Goal: Task Accomplishment & Management: Complete application form

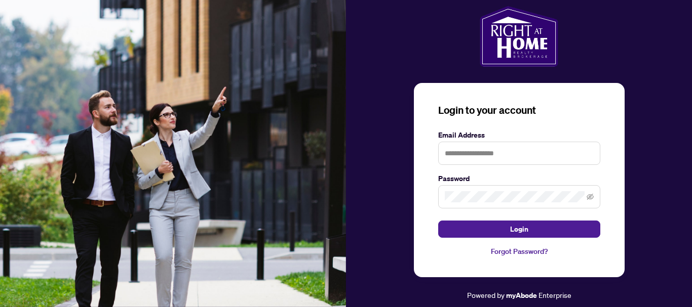
click at [60, 149] on body "Login to your account Email Address Password Login Forgot Password? Powered by …" at bounding box center [346, 153] width 692 height 307
type input "**********"
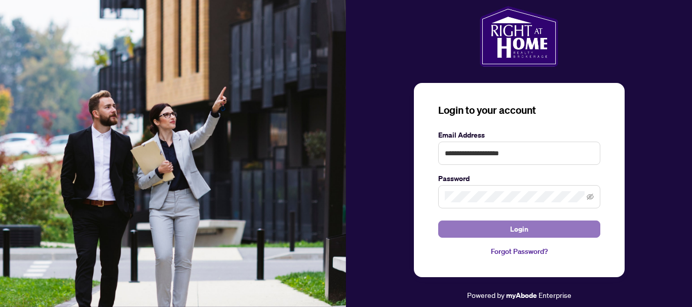
click at [515, 232] on span "Login" at bounding box center [519, 229] width 18 height 16
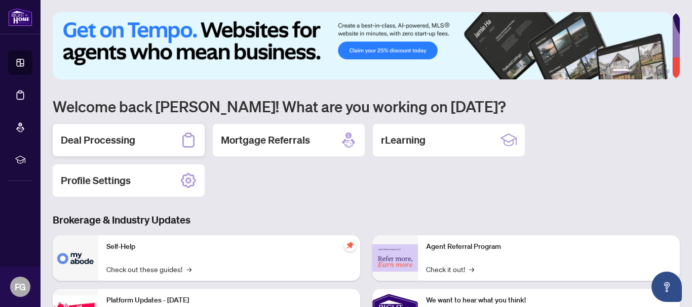
click at [91, 137] on h2 "Deal Processing" at bounding box center [98, 140] width 74 height 14
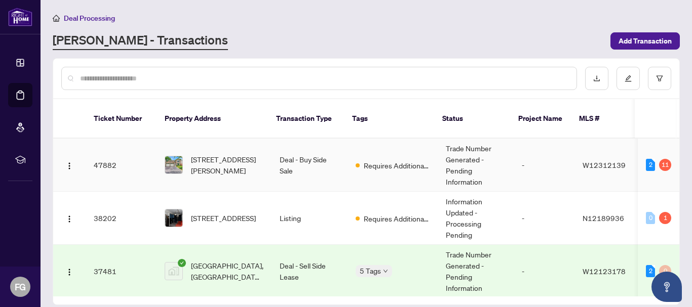
click at [103, 153] on td "47882" at bounding box center [121, 165] width 71 height 53
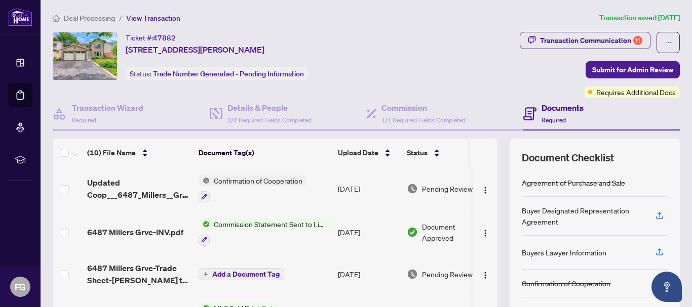
click at [550, 106] on h4 "Documents" at bounding box center [563, 108] width 42 height 12
click at [551, 106] on h4 "Documents" at bounding box center [563, 108] width 42 height 12
click at [554, 107] on h4 "Documents" at bounding box center [563, 108] width 42 height 12
click at [556, 107] on h4 "Documents" at bounding box center [563, 108] width 42 height 12
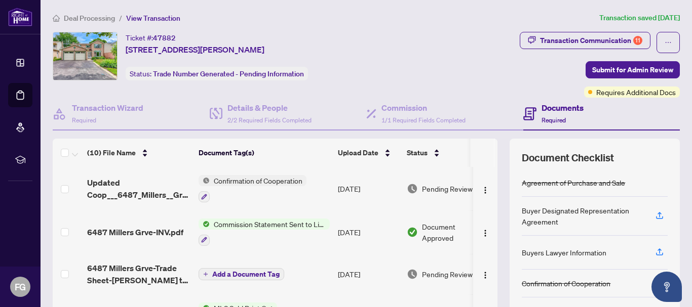
click at [599, 116] on div "Documents Required" at bounding box center [601, 114] width 157 height 33
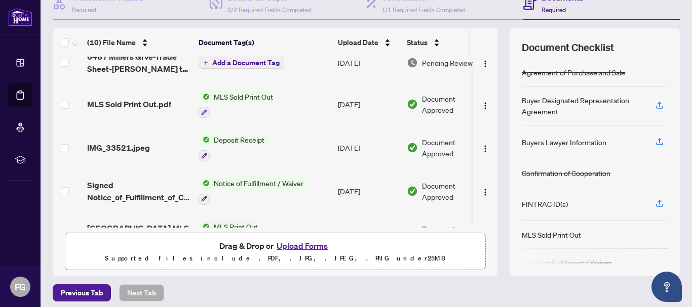
scroll to position [117, 0]
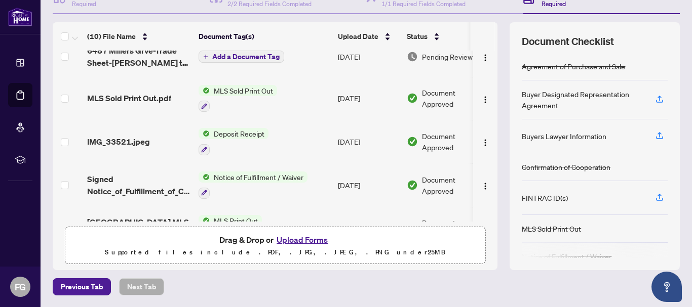
click at [287, 240] on button "Upload Forms" at bounding box center [302, 240] width 57 height 13
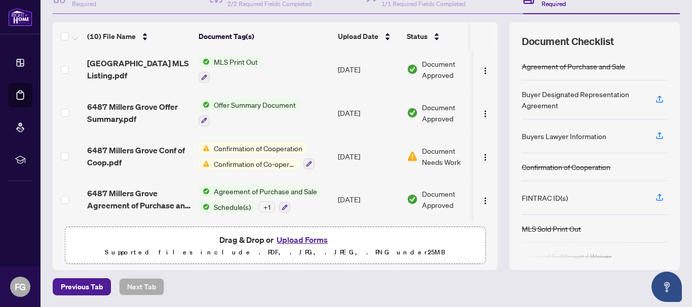
click at [289, 240] on button "Upload Forms" at bounding box center [302, 240] width 57 height 13
click at [290, 241] on button "Upload Forms" at bounding box center [302, 240] width 57 height 13
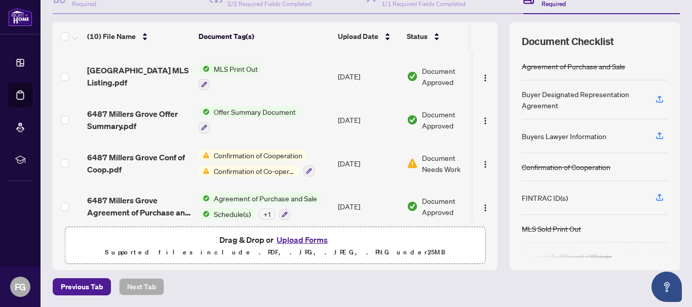
scroll to position [261, 0]
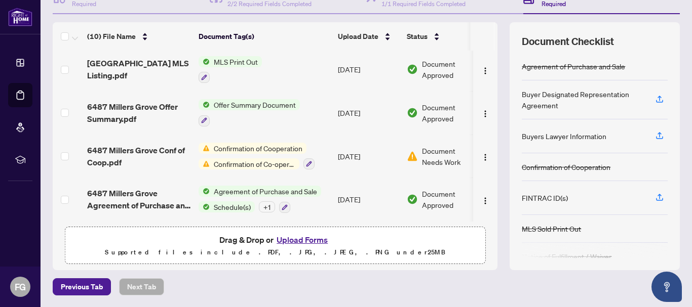
click at [290, 237] on button "Upload Forms" at bounding box center [302, 240] width 57 height 13
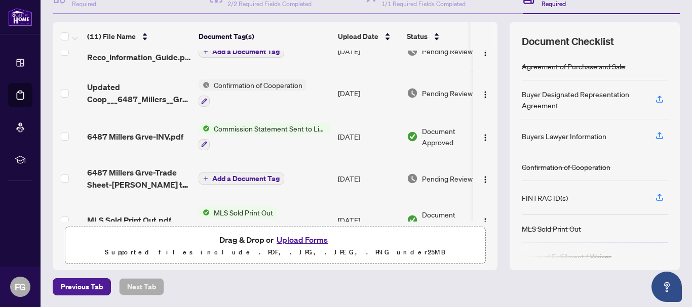
scroll to position [0, 0]
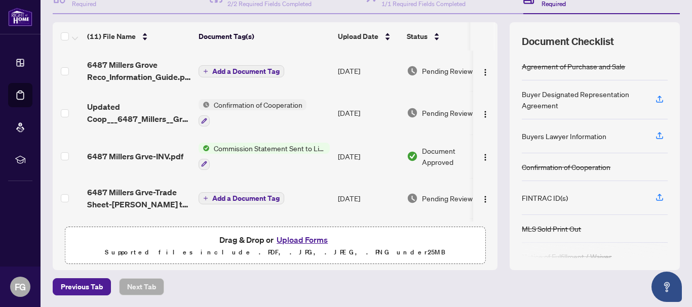
click at [246, 70] on span "Add a Document Tag" at bounding box center [245, 71] width 67 height 7
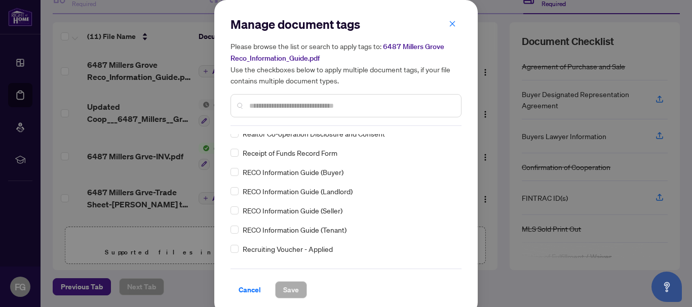
scroll to position [1824, 0]
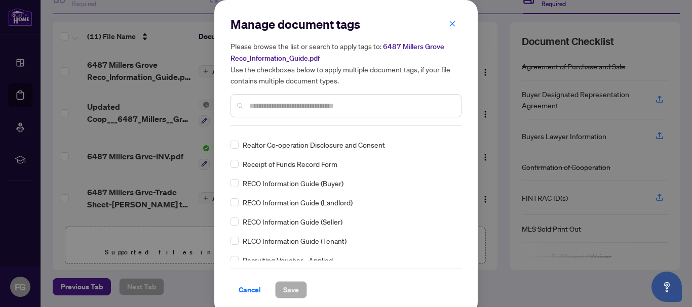
click at [269, 184] on span "RECO Information Guide (Buyer)" at bounding box center [293, 183] width 101 height 11
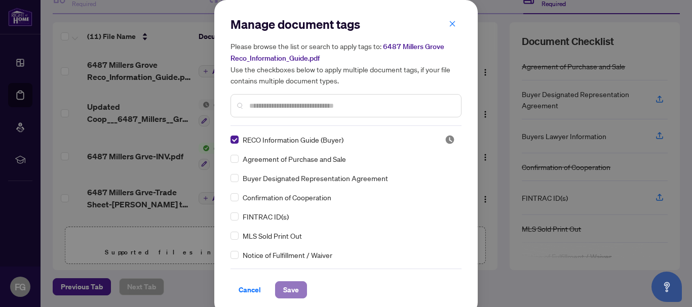
click at [283, 286] on span "Save" at bounding box center [291, 290] width 16 height 16
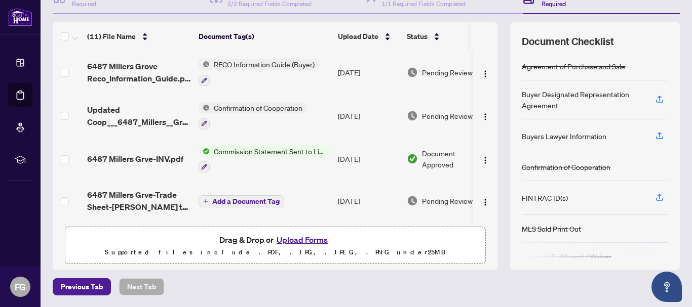
click at [240, 201] on span "Add a Document Tag" at bounding box center [245, 201] width 67 height 7
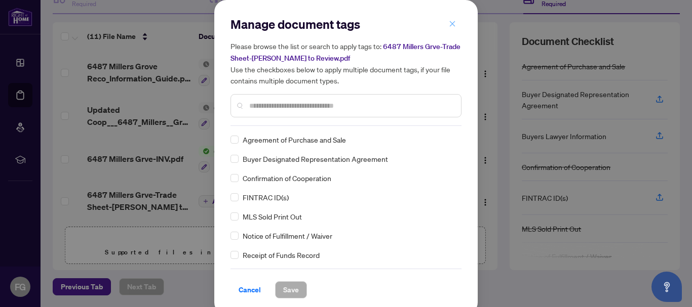
click at [442, 27] on button "button" at bounding box center [452, 23] width 20 height 17
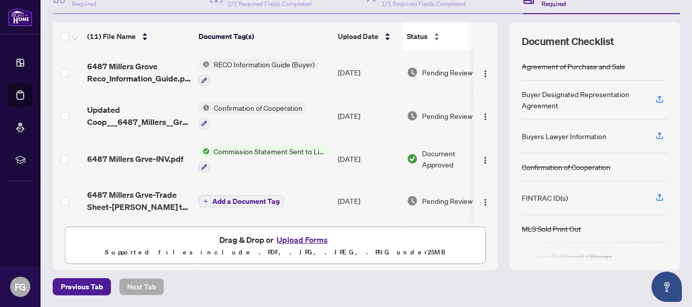
click at [449, 24] on body "Dashboard Deal Processing Mortgage Referrals rLearning FG [PERSON_NAME] [EMAIL_…" at bounding box center [346, 153] width 692 height 307
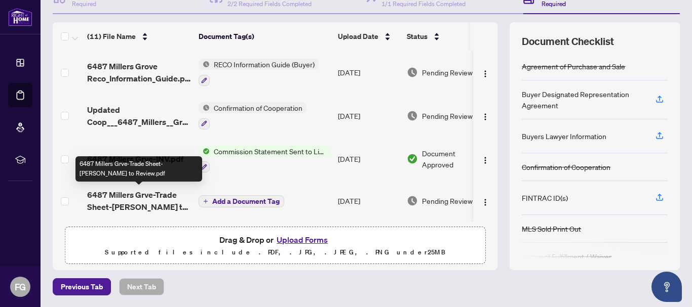
click at [122, 194] on span "6487 Millers Grve-Trade Sheet-[PERSON_NAME] to Review.pdf" at bounding box center [138, 201] width 103 height 24
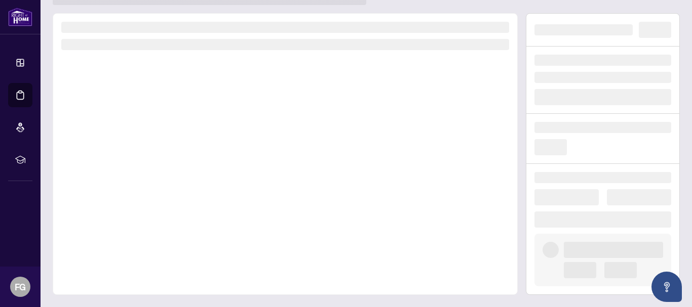
click at [122, 194] on div at bounding box center [285, 154] width 465 height 282
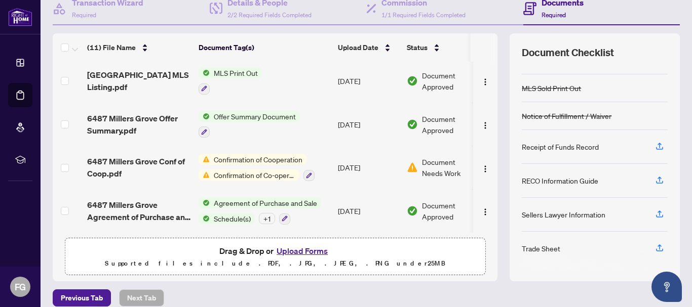
scroll to position [117, 0]
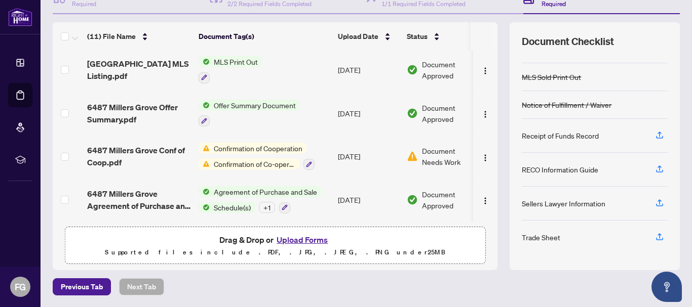
click at [289, 238] on button "Upload Forms" at bounding box center [302, 240] width 57 height 13
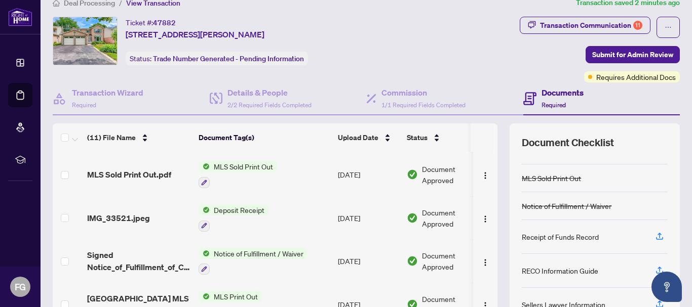
scroll to position [152, 0]
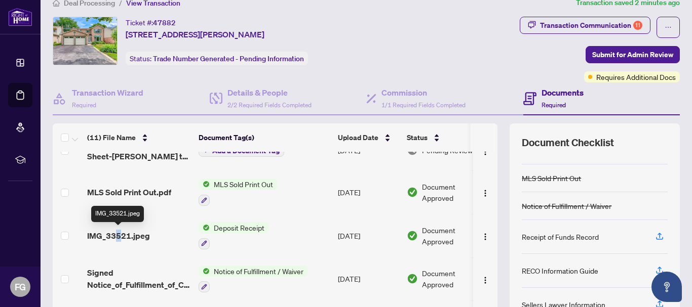
click at [119, 237] on span "IMG_33521.jpeg" at bounding box center [118, 236] width 63 height 12
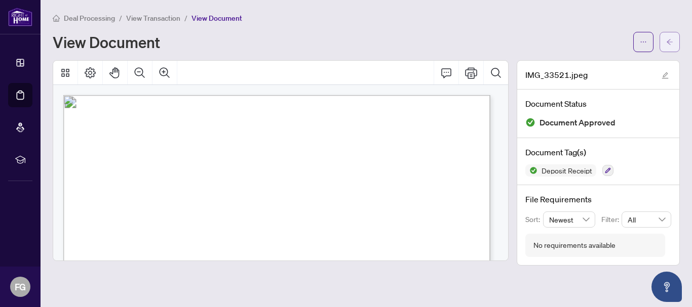
click at [667, 42] on icon "arrow-left" at bounding box center [669, 41] width 7 height 7
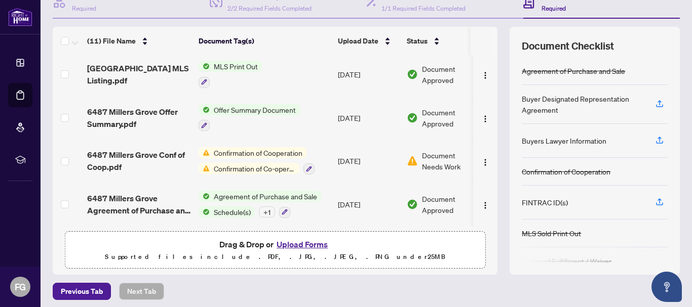
scroll to position [117, 0]
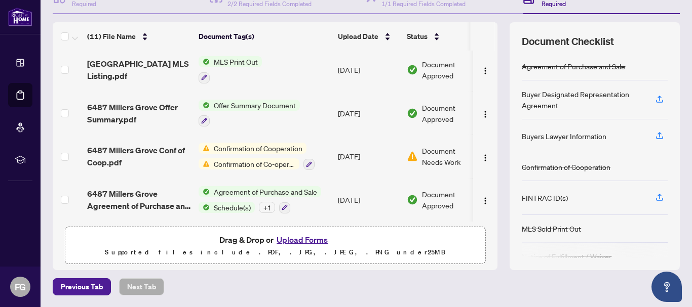
click at [290, 245] on button "Upload Forms" at bounding box center [302, 240] width 57 height 13
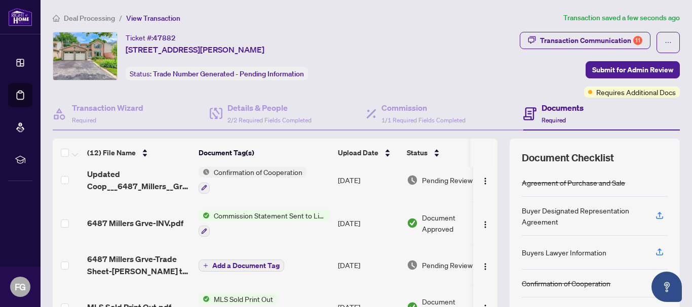
scroll to position [0, 0]
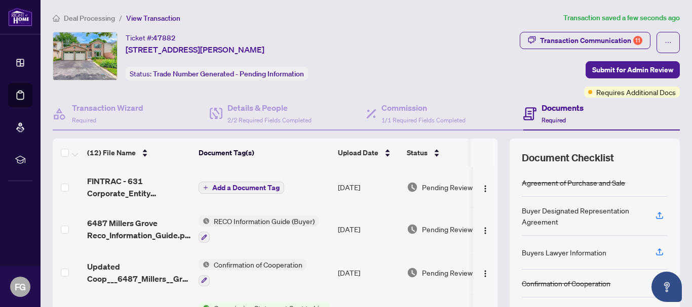
click at [250, 188] on span "Add a Document Tag" at bounding box center [245, 187] width 67 height 7
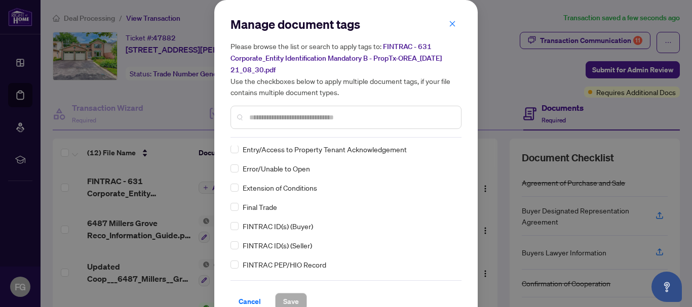
scroll to position [1064, 0]
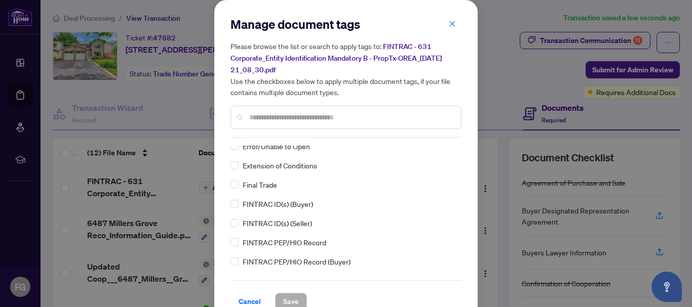
click at [259, 203] on span "FINTRAC ID(s) (Buyer)" at bounding box center [278, 204] width 70 height 11
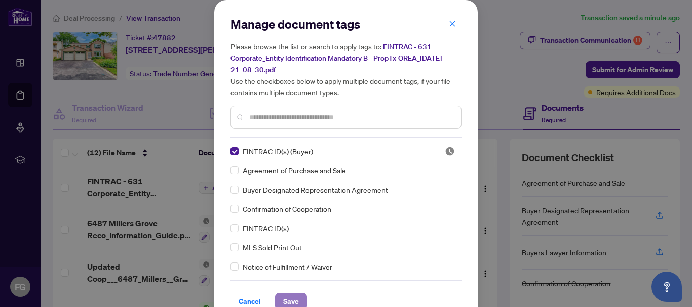
click at [289, 298] on span "Save" at bounding box center [291, 302] width 16 height 16
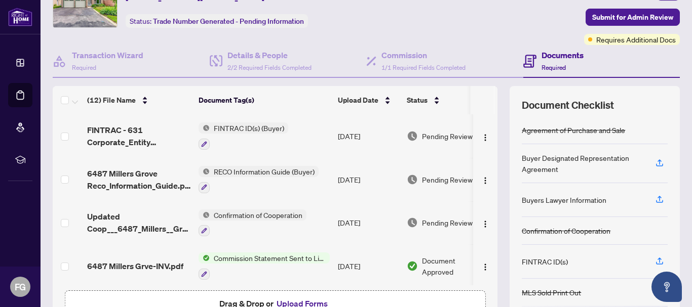
scroll to position [117, 0]
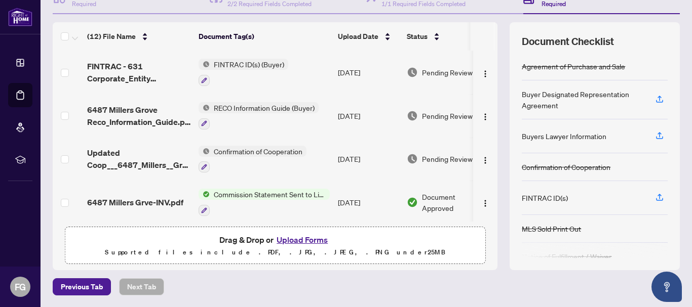
click at [307, 240] on button "Upload Forms" at bounding box center [302, 240] width 57 height 13
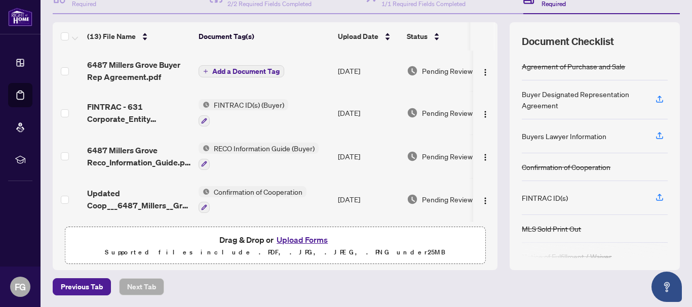
click at [241, 72] on span "Add a Document Tag" at bounding box center [245, 71] width 67 height 7
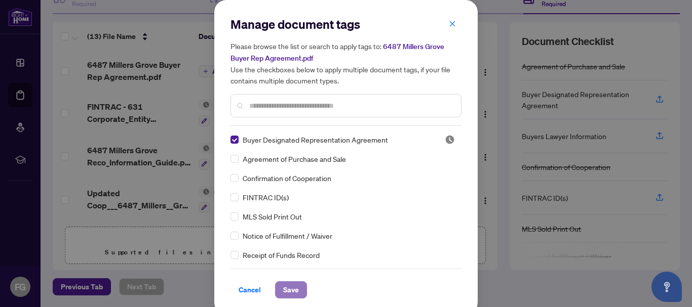
click at [292, 286] on span "Save" at bounding box center [291, 290] width 16 height 16
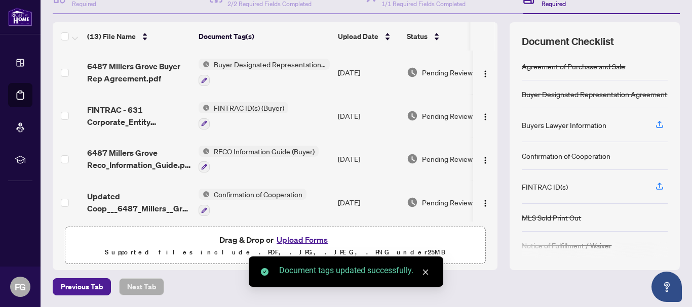
click at [293, 240] on button "Upload Forms" at bounding box center [302, 240] width 57 height 13
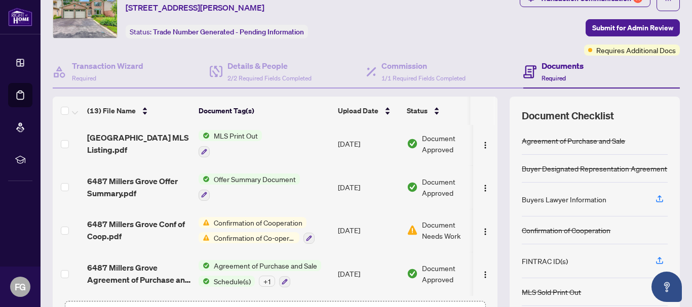
scroll to position [0, 0]
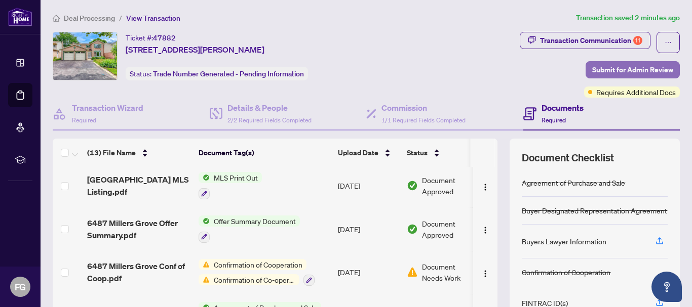
click at [610, 69] on span "Submit for Admin Review" at bounding box center [632, 70] width 81 height 16
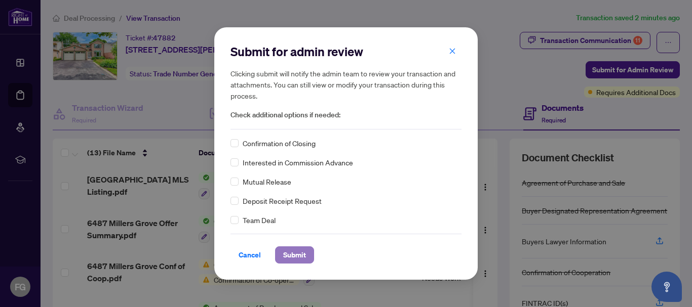
click at [291, 255] on span "Submit" at bounding box center [294, 255] width 23 height 16
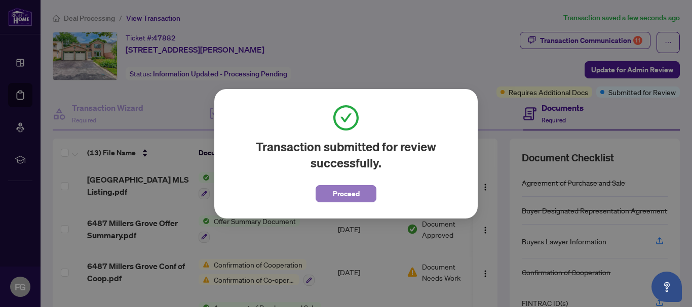
click at [345, 198] on span "Proceed" at bounding box center [346, 194] width 27 height 16
